Goal: Task Accomplishment & Management: Manage account settings

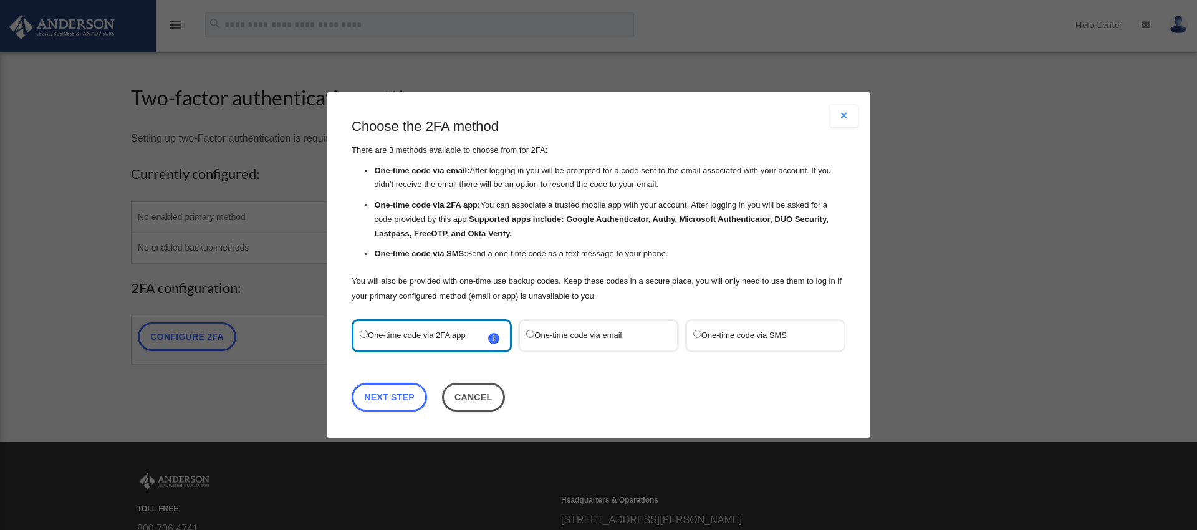
scroll to position [1, 0]
click at [403, 398] on link "Next Step" at bounding box center [389, 397] width 75 height 29
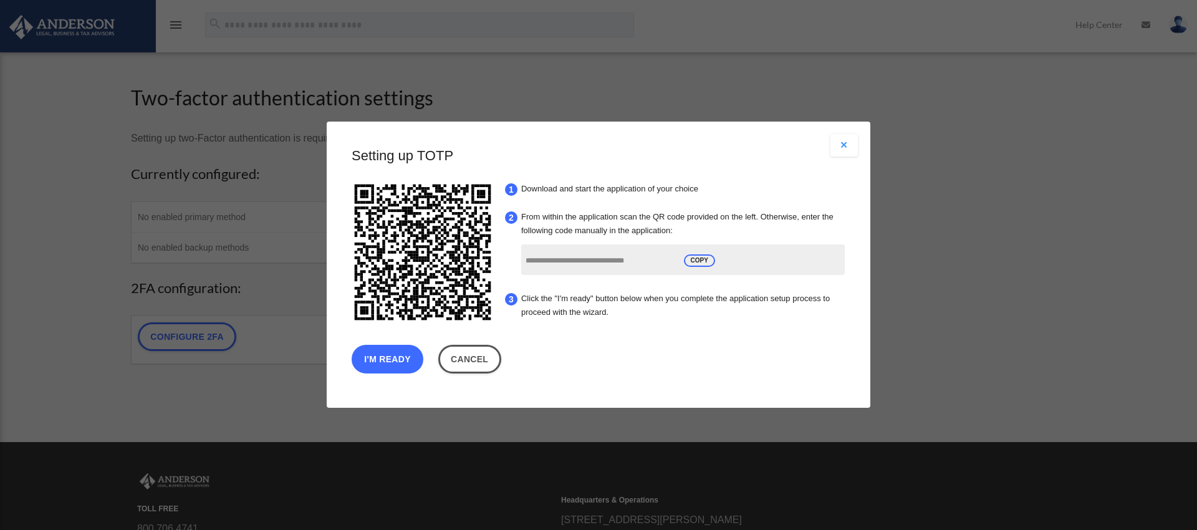
click at [382, 363] on button "I'm Ready" at bounding box center [388, 359] width 72 height 29
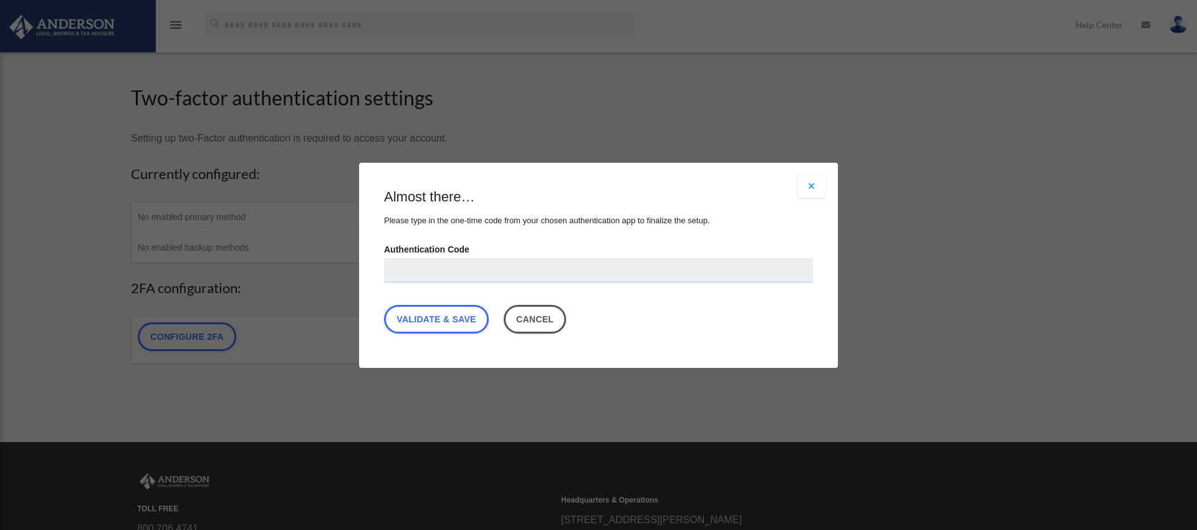
click at [475, 270] on input "Authentication Code" at bounding box center [598, 269] width 429 height 25
type input "******"
click at [449, 315] on link "Validate & Save" at bounding box center [436, 318] width 105 height 29
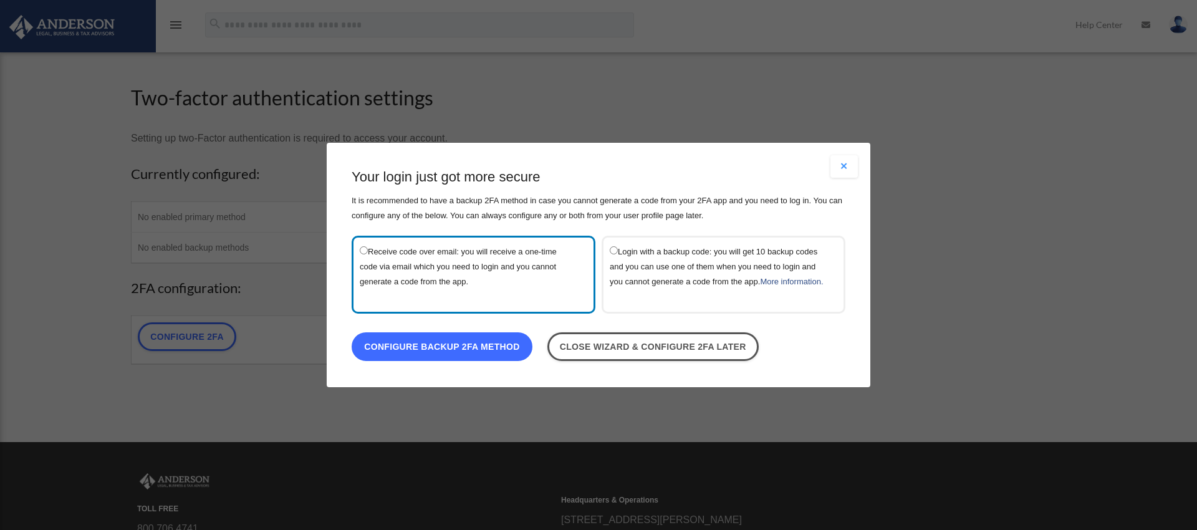
click at [463, 354] on link "Configure backup 2FA method" at bounding box center [442, 346] width 181 height 29
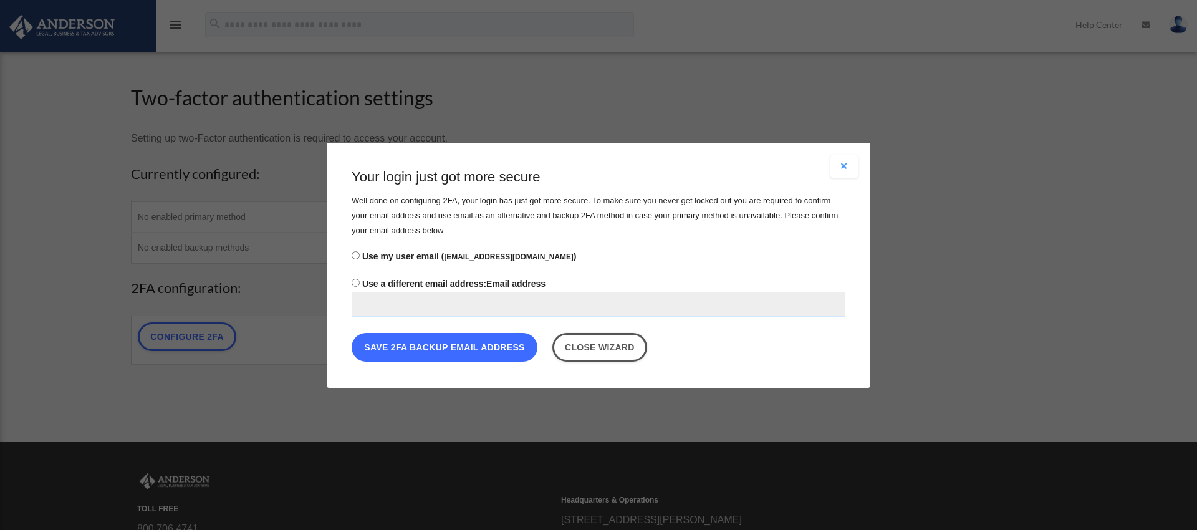
click at [446, 348] on button "Save 2FA backup email address" at bounding box center [445, 346] width 186 height 29
click at [451, 343] on button "Save 2FA backup email address" at bounding box center [445, 346] width 186 height 29
click at [411, 254] on span "Use my user email ( mark@marsan.us.com )" at bounding box center [469, 256] width 214 height 10
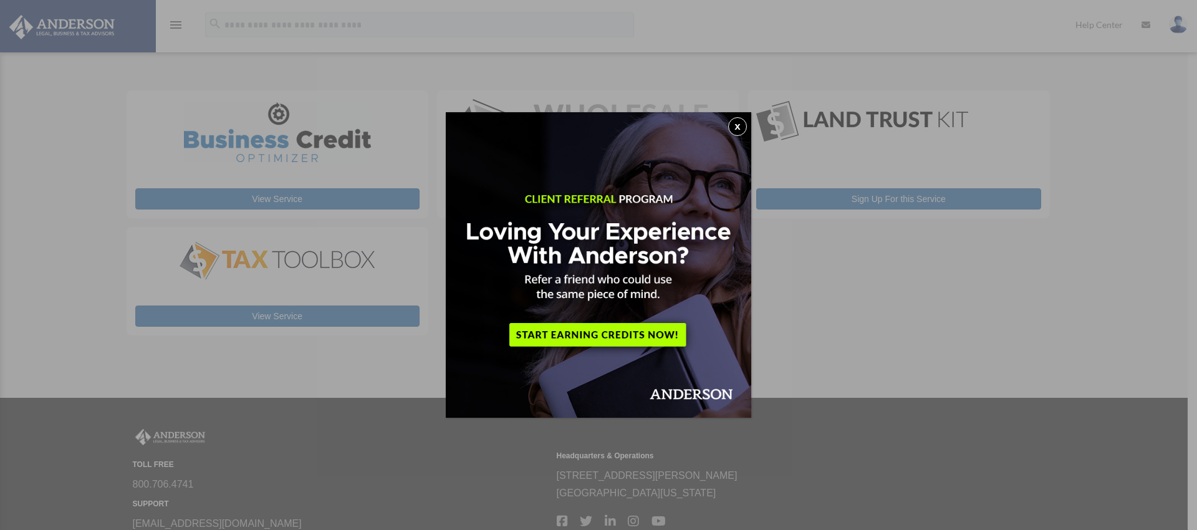
click at [736, 127] on button "x" at bounding box center [737, 126] width 19 height 19
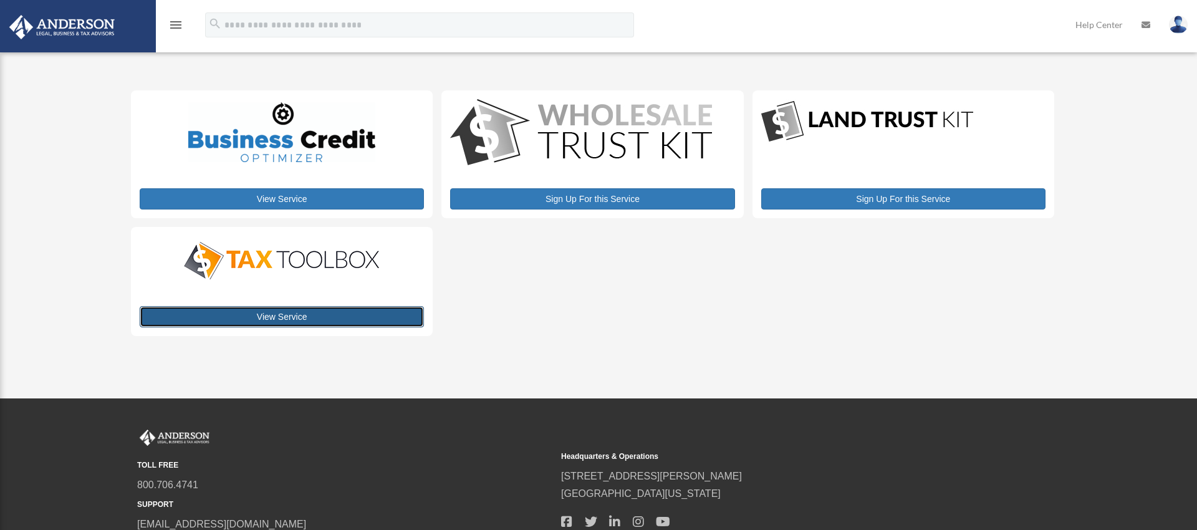
click at [274, 317] on link "View Service" at bounding box center [282, 316] width 284 height 21
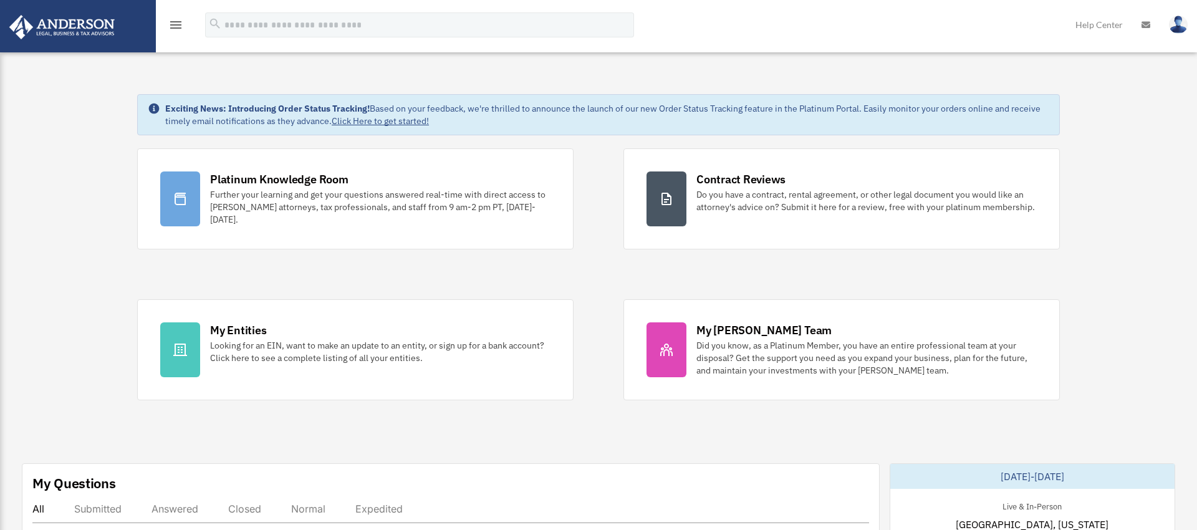
click at [178, 26] on icon "menu" at bounding box center [175, 24] width 15 height 15
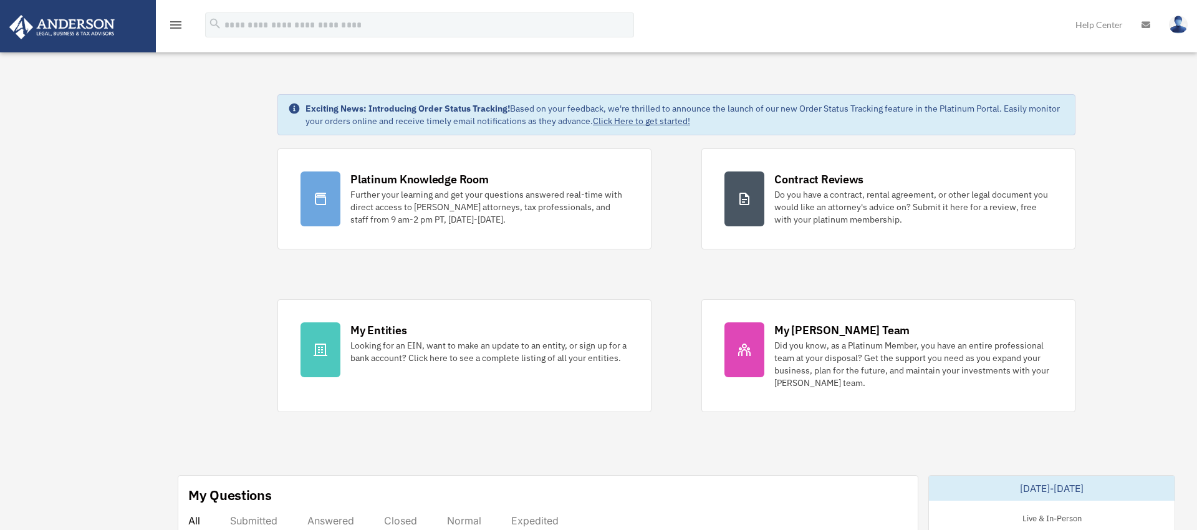
click at [178, 26] on icon "menu" at bounding box center [175, 24] width 15 height 15
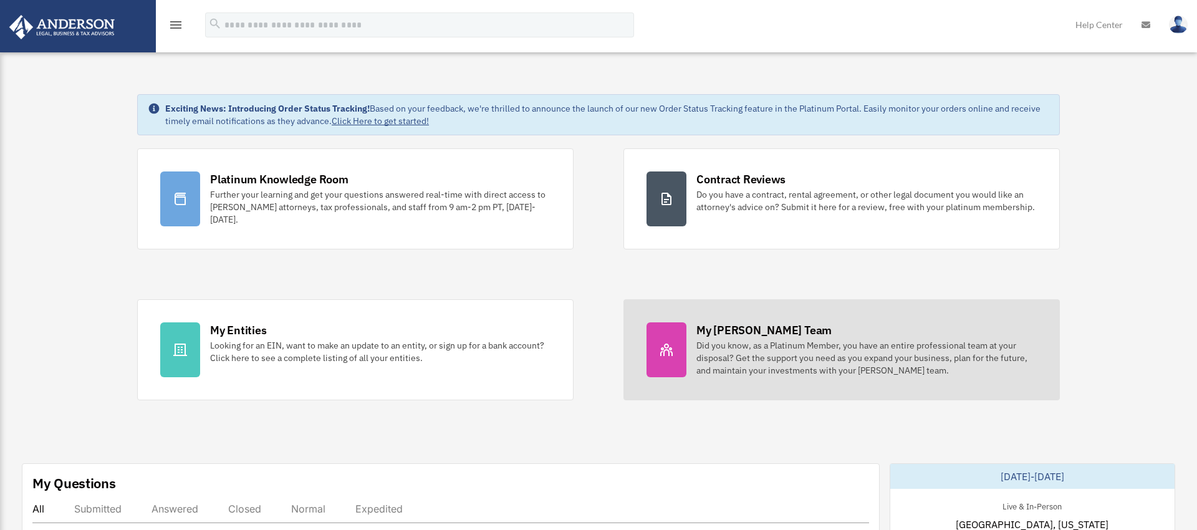
click at [769, 337] on div "My [PERSON_NAME] Team" at bounding box center [763, 330] width 135 height 16
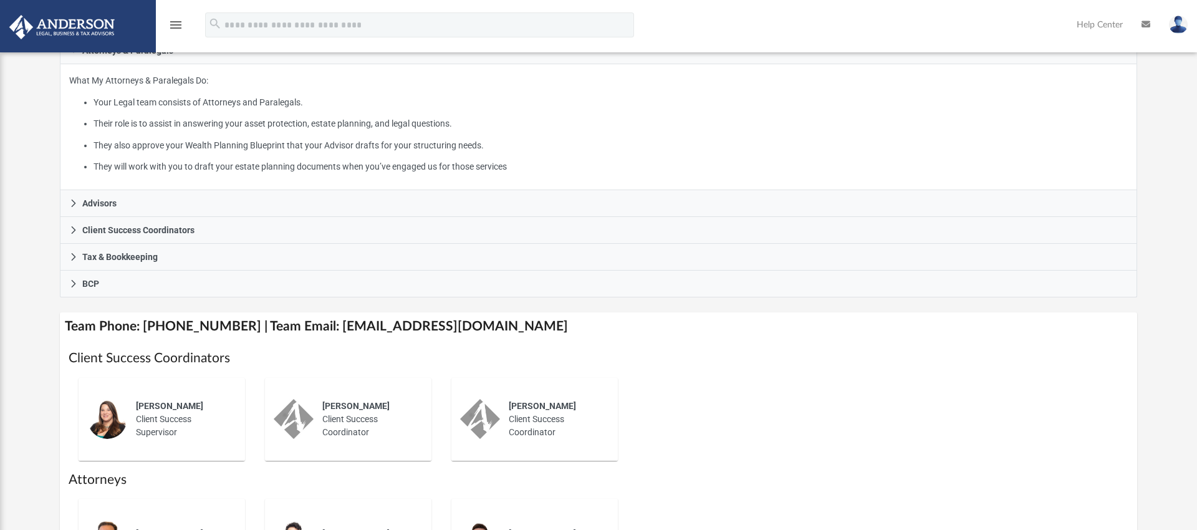
scroll to position [227, 0]
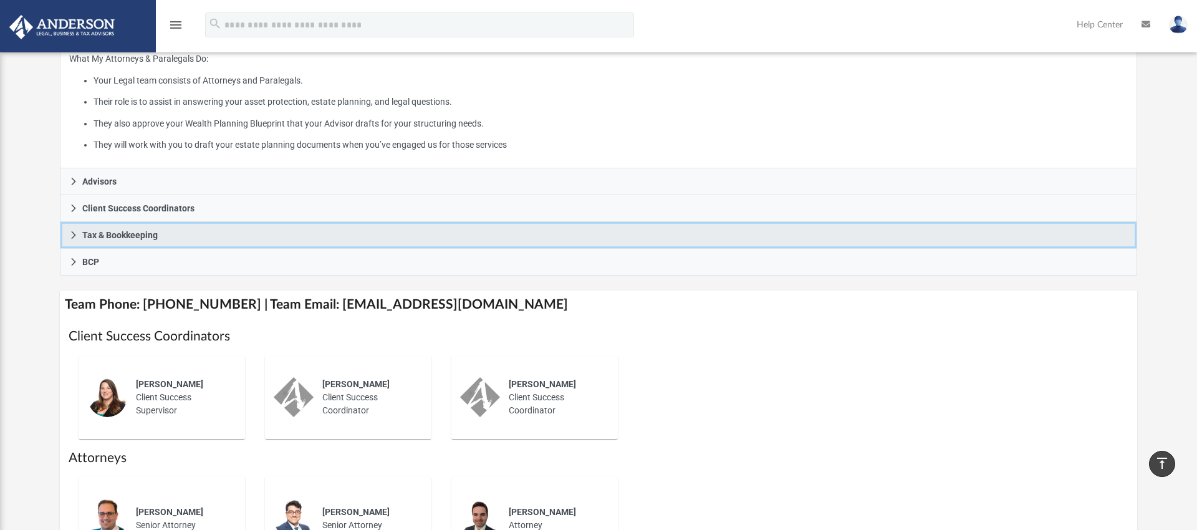
click at [73, 234] on icon at bounding box center [73, 235] width 9 height 9
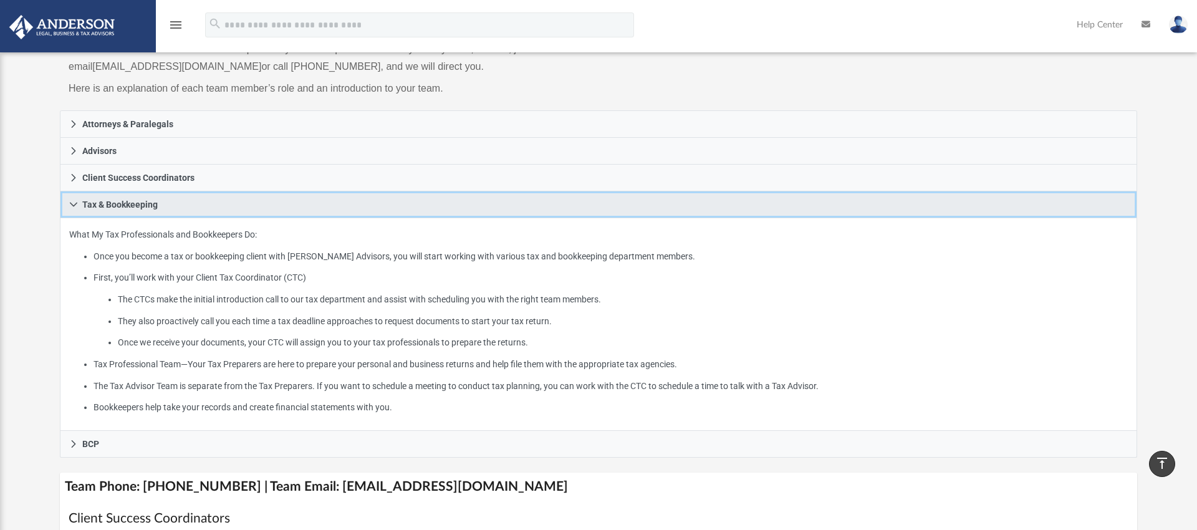
scroll to position [0, 0]
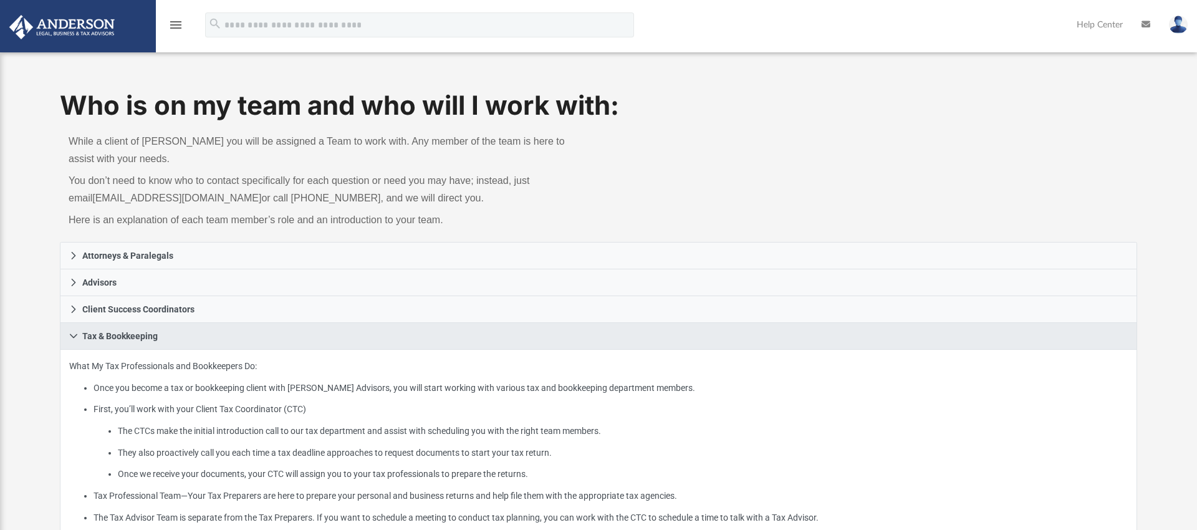
click at [178, 29] on icon "menu" at bounding box center [175, 24] width 15 height 15
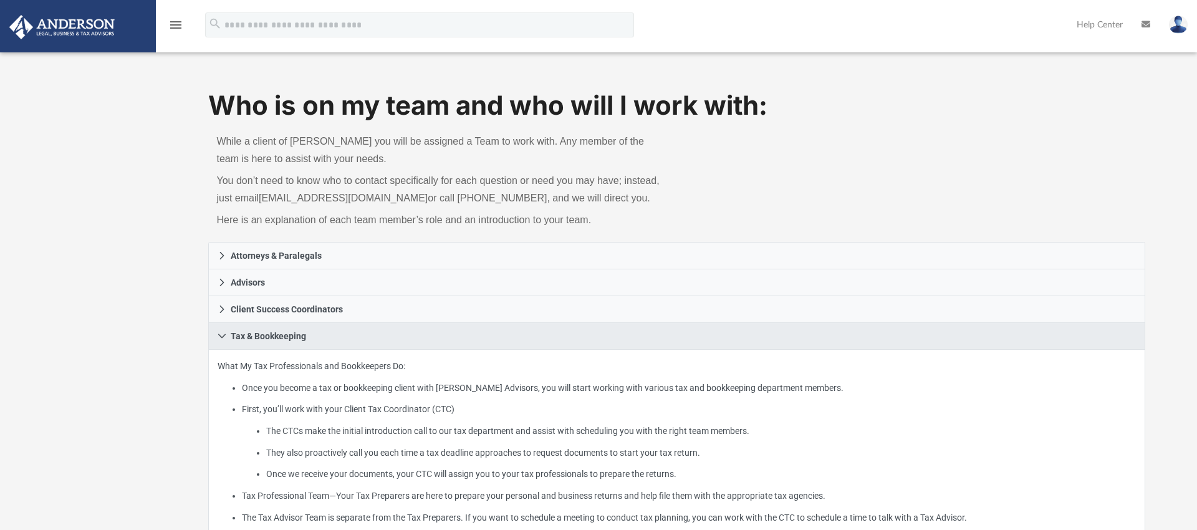
click at [175, 29] on icon "menu" at bounding box center [175, 24] width 15 height 15
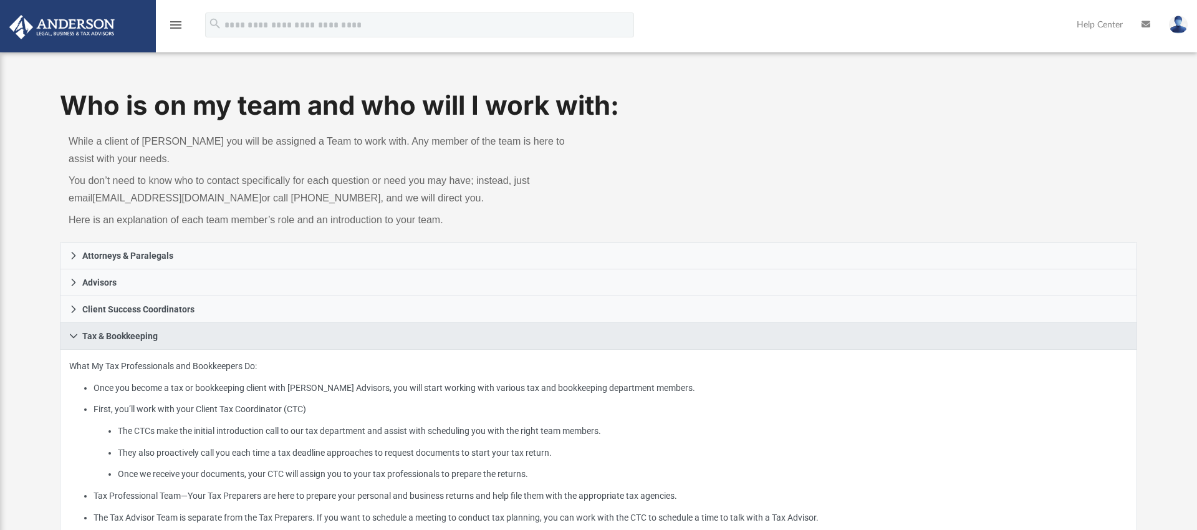
click at [175, 29] on icon "menu" at bounding box center [175, 24] width 15 height 15
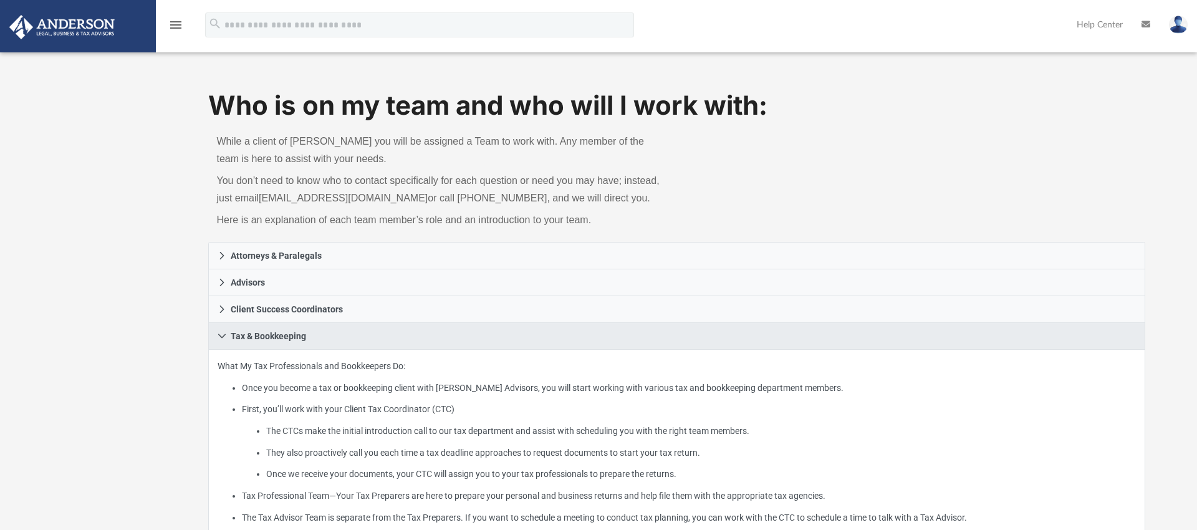
click at [180, 27] on icon "menu" at bounding box center [175, 24] width 15 height 15
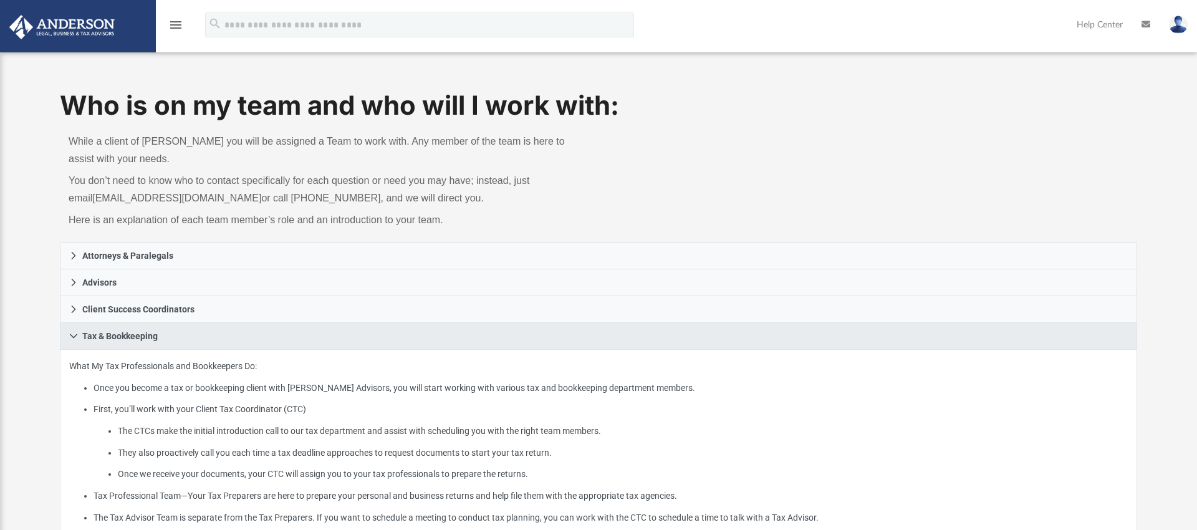
click at [180, 27] on icon "menu" at bounding box center [175, 24] width 15 height 15
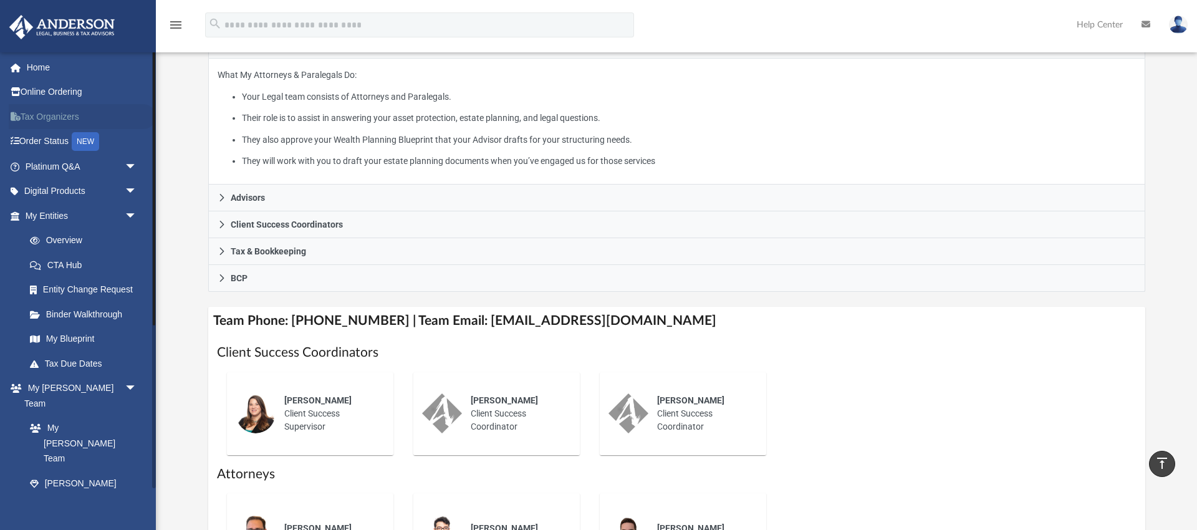
click at [64, 118] on link "Tax Organizers" at bounding box center [82, 116] width 147 height 25
